Goal: Information Seeking & Learning: Learn about a topic

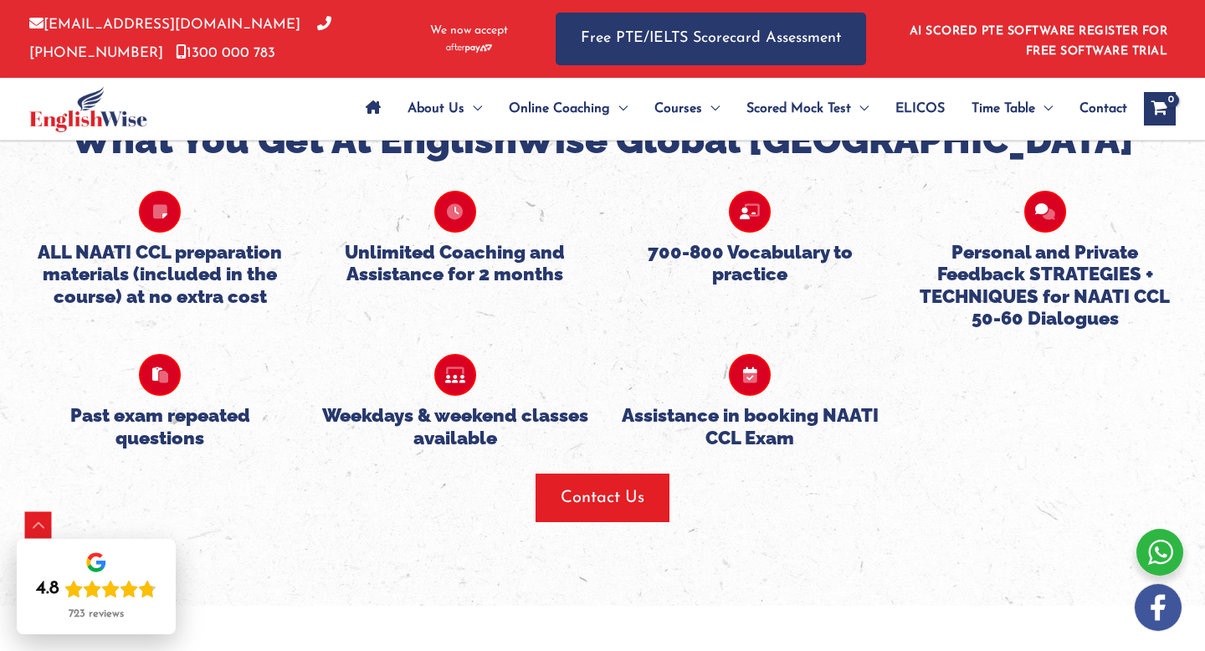
scroll to position [1808, 0]
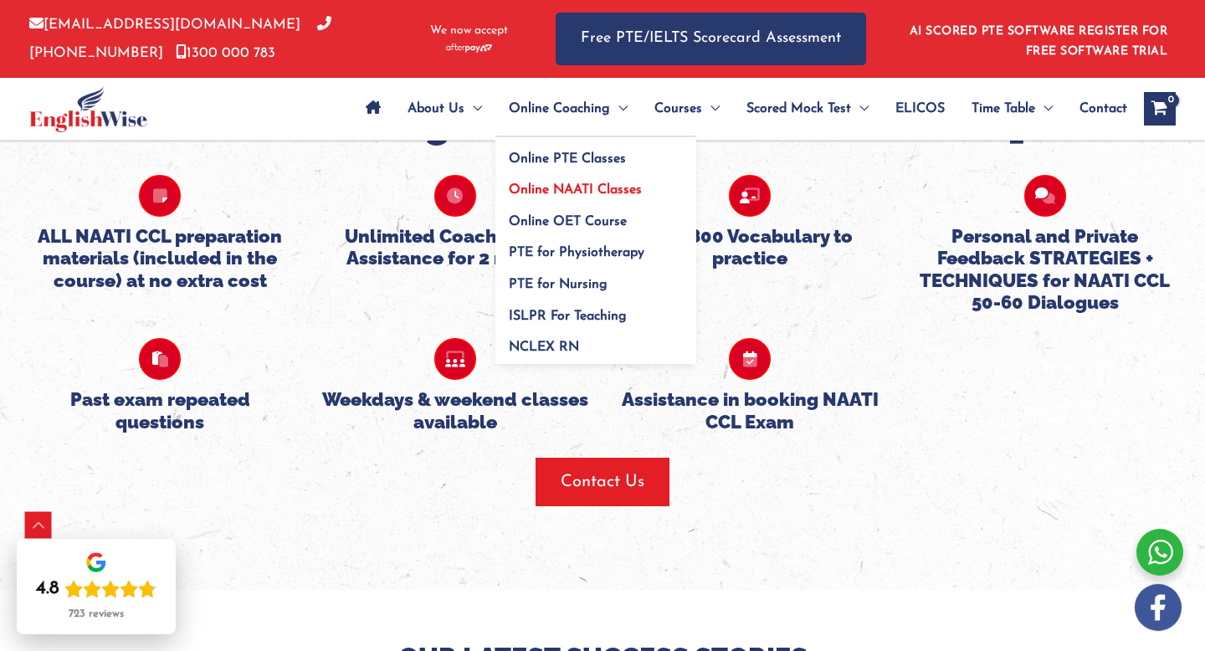
click at [556, 187] on span "Online NAATI Classes" at bounding box center [575, 189] width 133 height 13
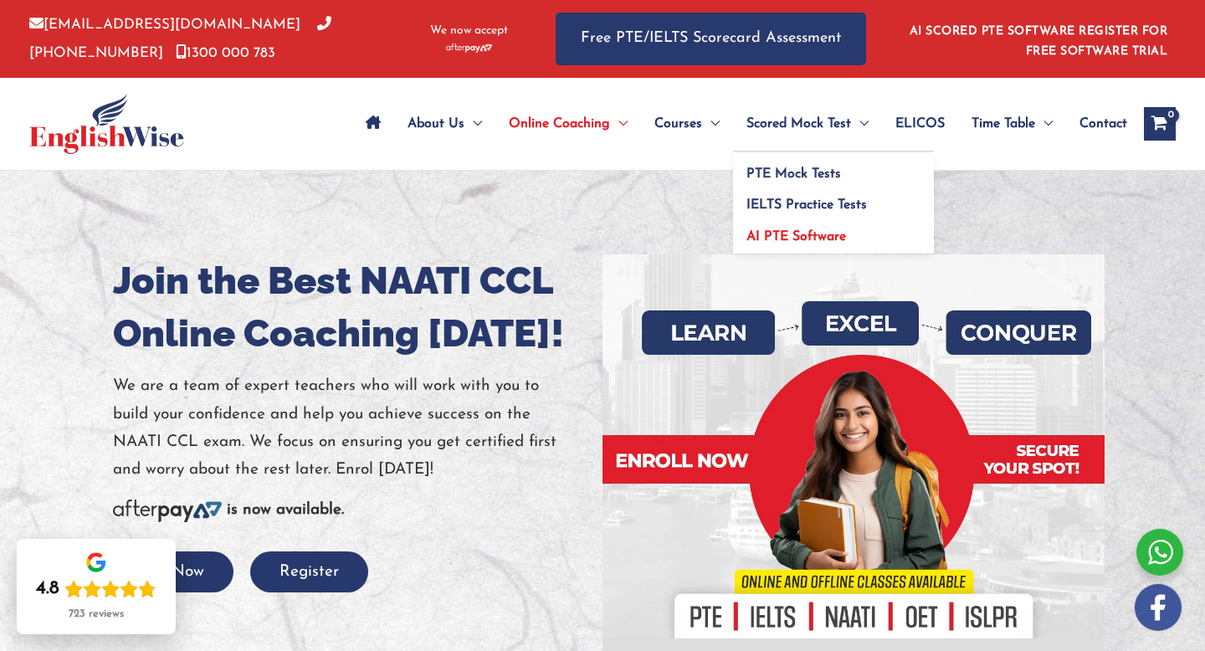
click at [787, 233] on span "AI PTE Software" at bounding box center [796, 236] width 100 height 13
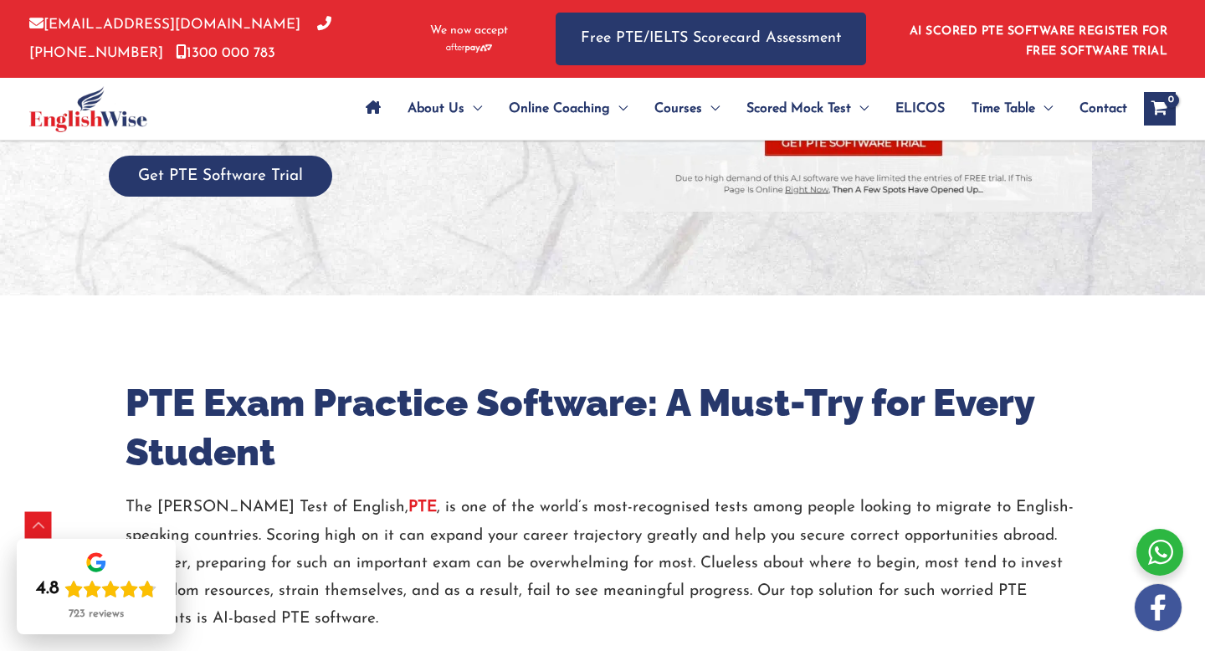
scroll to position [362, 0]
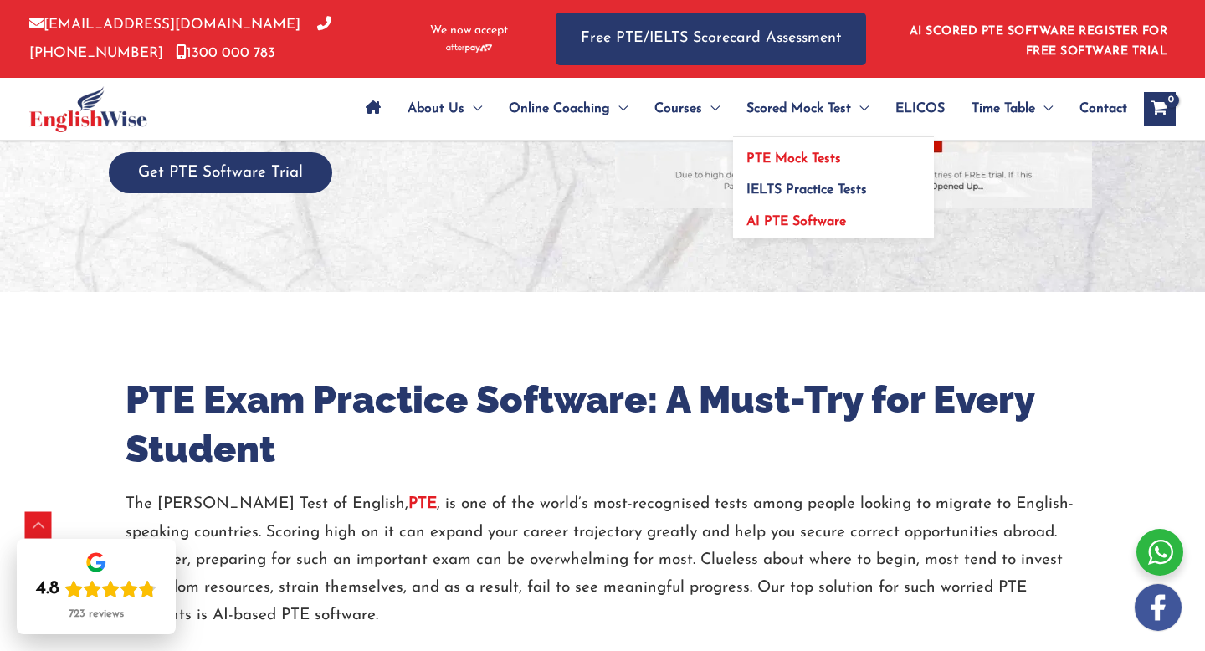
click at [801, 162] on span "PTE Mock Tests" at bounding box center [793, 158] width 95 height 13
